Goal: Information Seeking & Learning: Learn about a topic

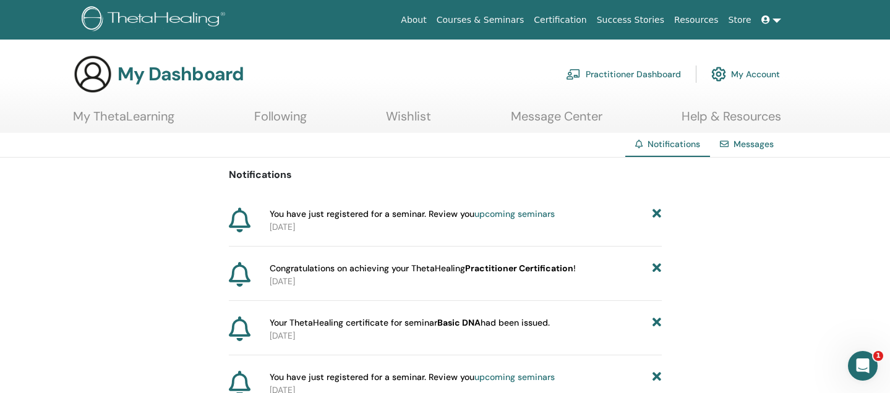
click at [142, 119] on link "My ThetaLearning" at bounding box center [123, 121] width 101 height 24
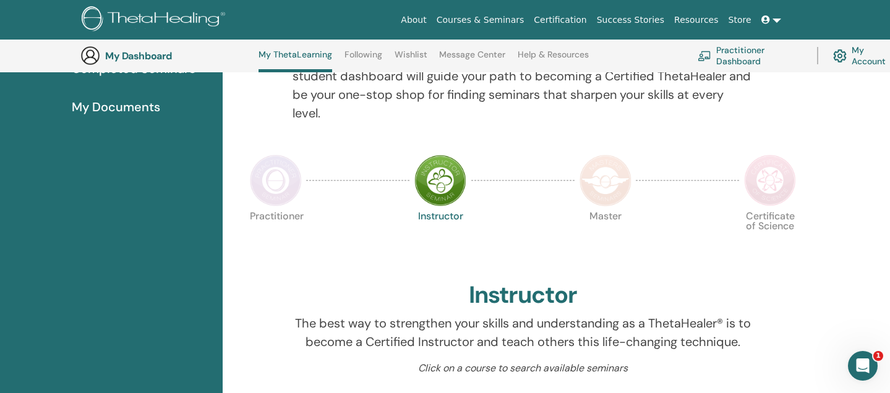
scroll to position [194, 0]
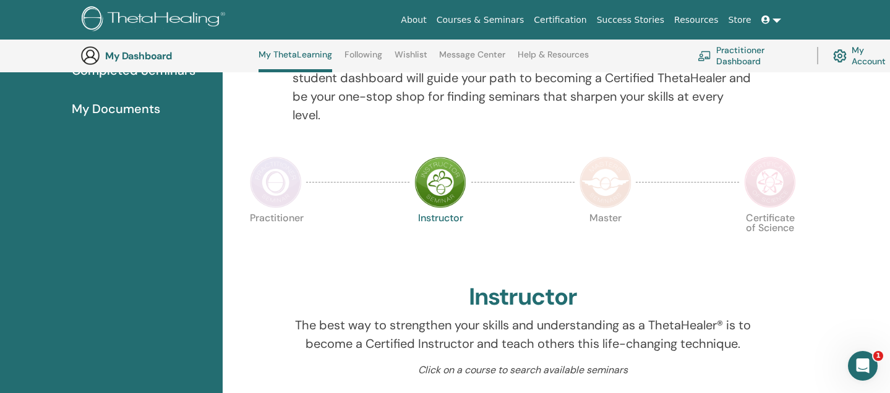
click at [276, 181] on img at bounding box center [276, 182] width 52 height 52
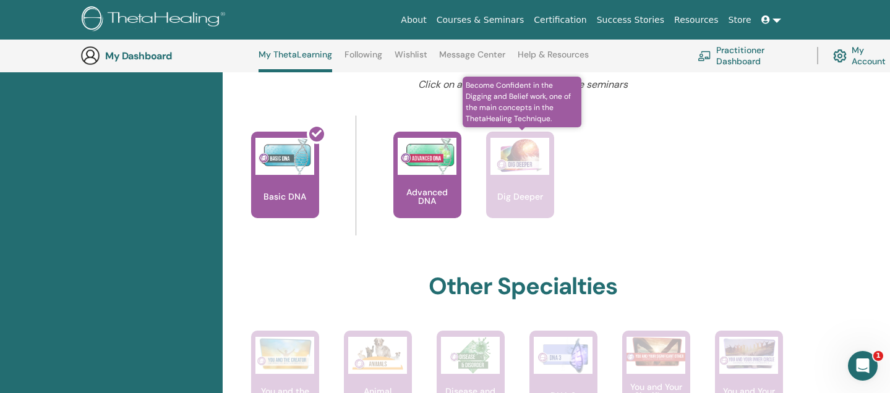
scroll to position [454, 0]
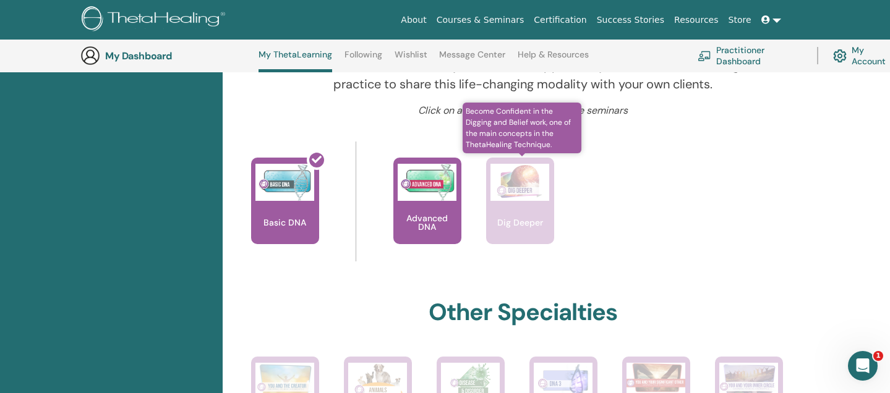
click at [522, 188] on img at bounding box center [519, 182] width 59 height 37
